Goal: Task Accomplishment & Management: Use online tool/utility

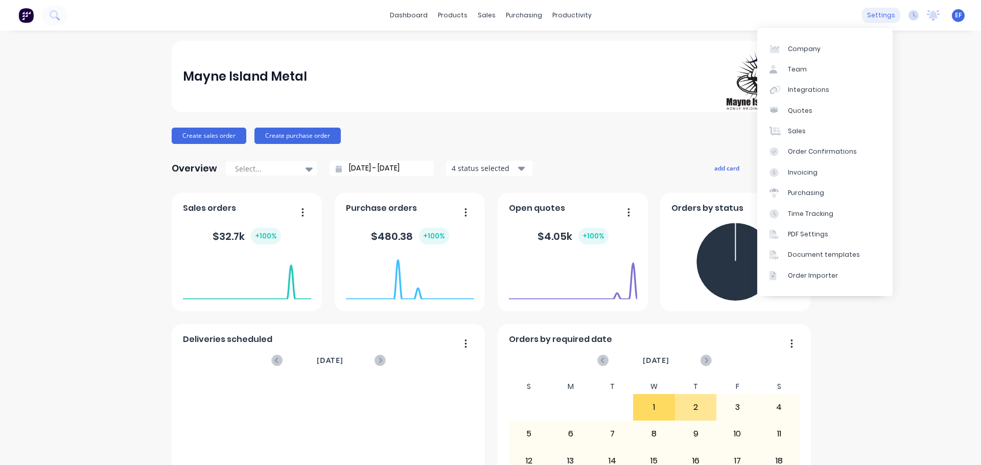
click at [879, 17] on div "settings" at bounding box center [881, 15] width 38 height 15
click at [801, 254] on div "Document templates" at bounding box center [824, 254] width 72 height 9
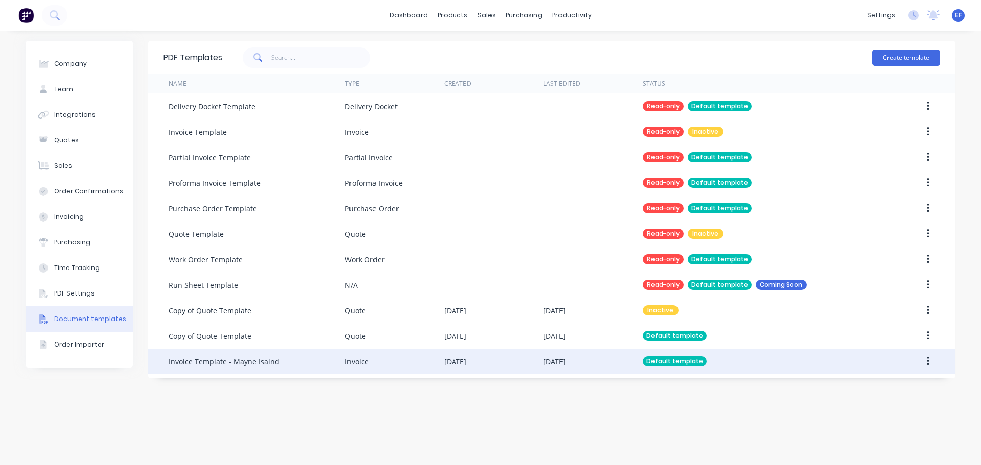
click at [251, 367] on div "Invoice Template - Mayne Isalnd" at bounding box center [257, 362] width 176 height 26
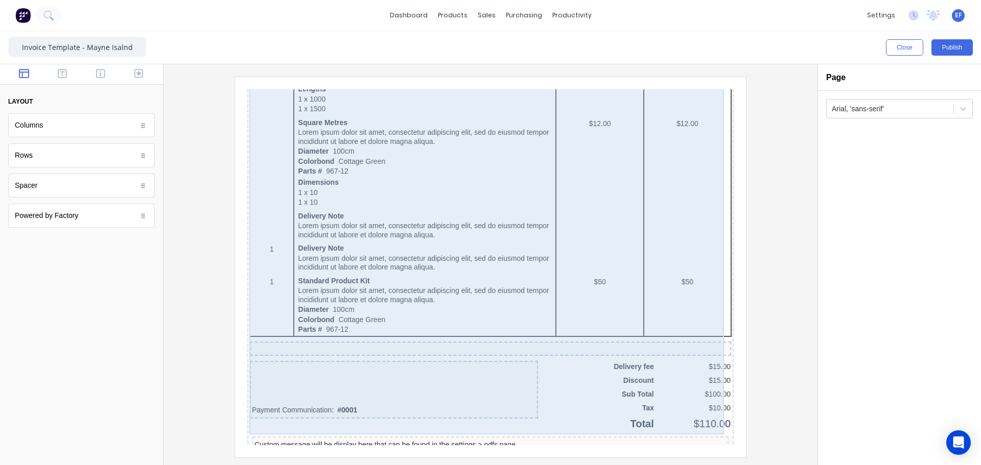
scroll to position [655, 0]
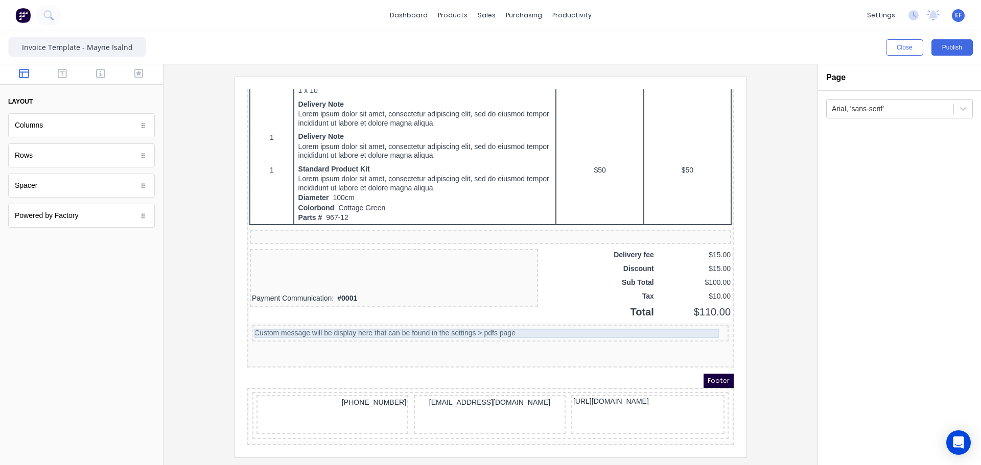
click at [326, 317] on div "Custom message will be display here that can be found in the settings > pdfs pa…" at bounding box center [478, 321] width 472 height 9
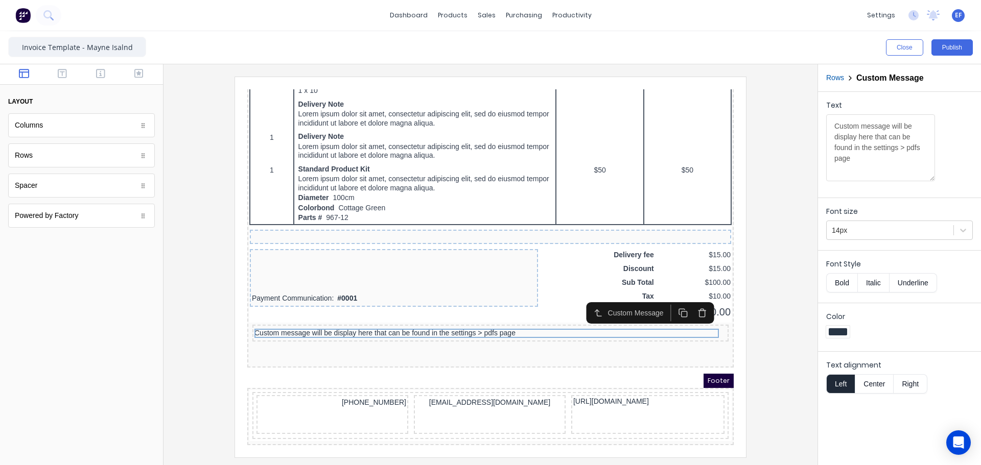
click at [695, 297] on button "button" at bounding box center [689, 301] width 19 height 17
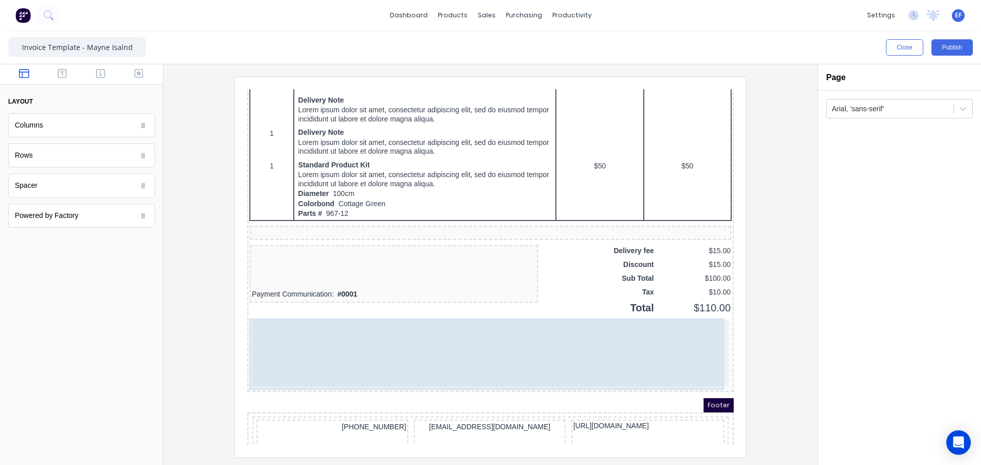
click at [455, 367] on div at bounding box center [478, 341] width 476 height 65
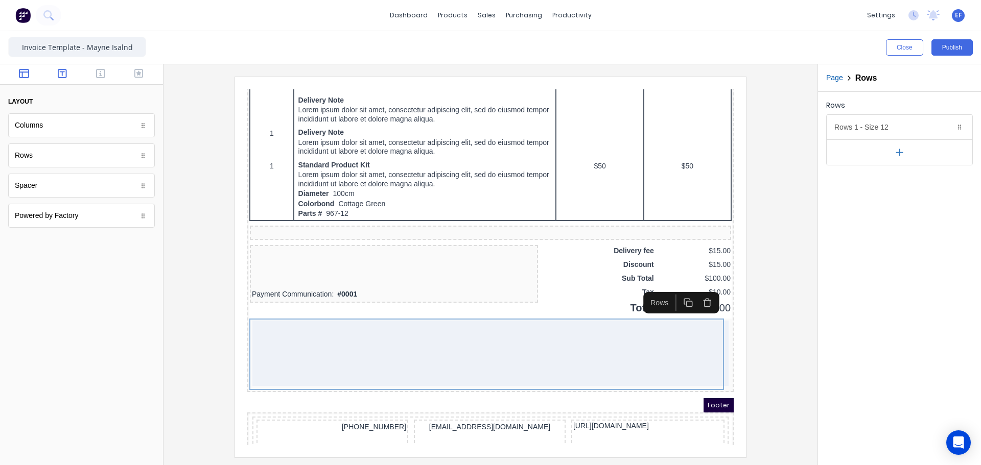
click at [62, 75] on icon "button" at bounding box center [62, 73] width 9 height 9
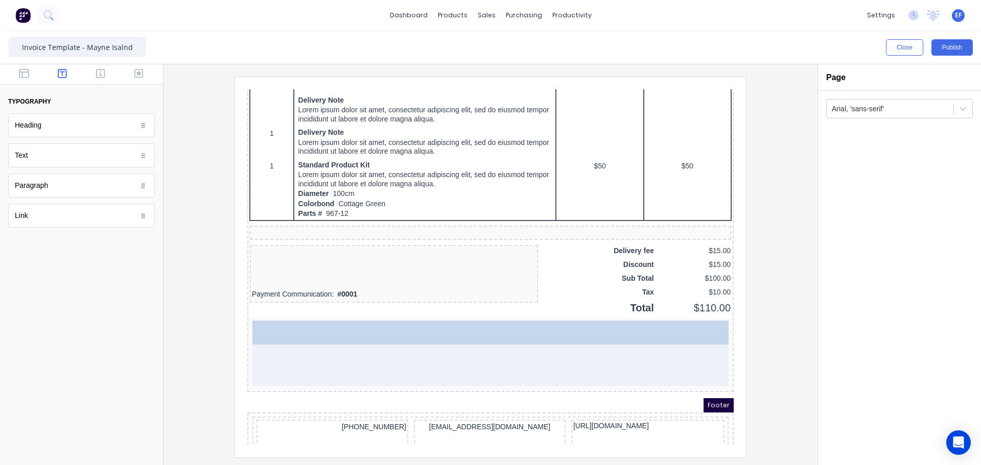
drag, startPoint x: 34, startPoint y: 158, endPoint x: 354, endPoint y: 347, distance: 372.3
